Goal: Transaction & Acquisition: Book appointment/travel/reservation

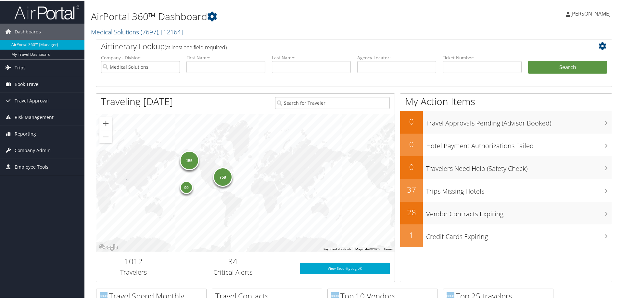
click at [26, 79] on span "Book Travel" at bounding box center [27, 84] width 25 height 16
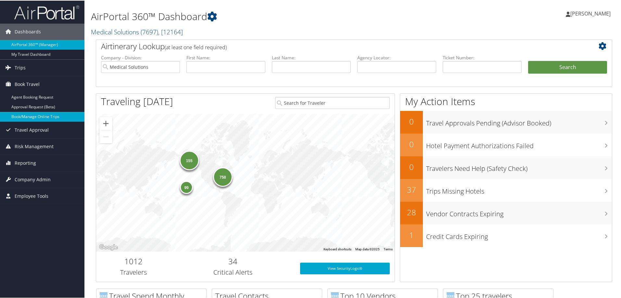
click at [35, 115] on link "Book/Manage Online Trips" at bounding box center [42, 116] width 84 height 10
